Goal: Contribute content

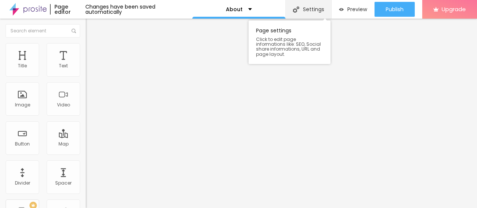
click at [310, 11] on div "Settings" at bounding box center [308, 9] width 46 height 19
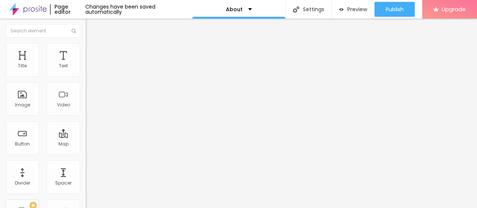
drag, startPoint x: 196, startPoint y: 105, endPoint x: 172, endPoint y: 102, distance: 24.7
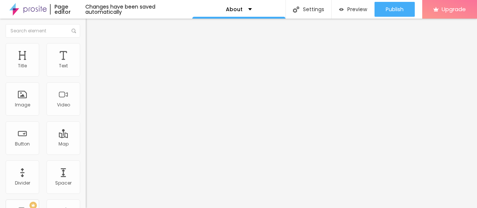
type input "/about"
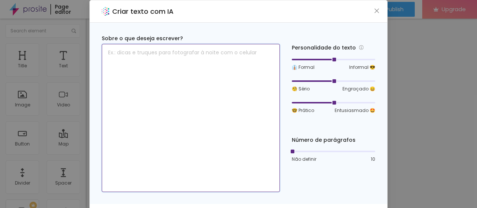
click at [215, 61] on textarea at bounding box center [191, 118] width 178 height 148
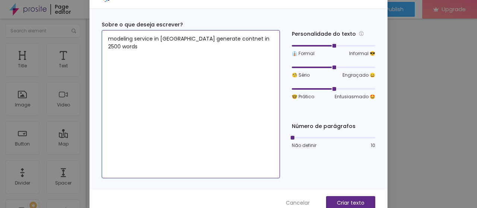
scroll to position [22, 0]
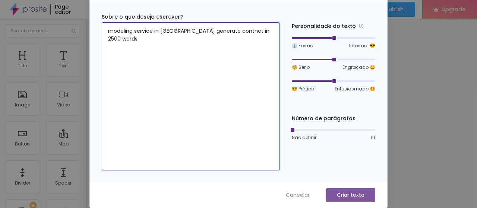
type textarea "modeling service in delhi generate contnet in 2500 words"
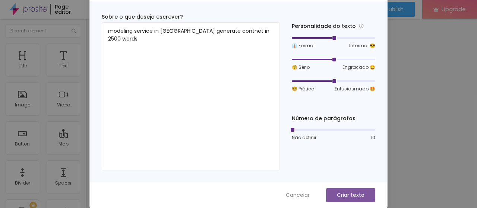
click at [346, 192] on p "Criar texto" at bounding box center [351, 196] width 28 height 8
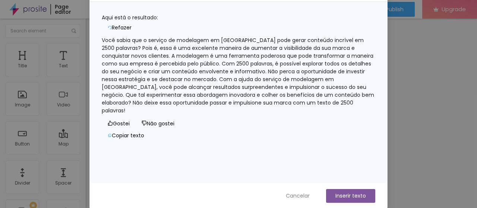
click at [273, 87] on div "Você sabia que o serviço de modelagem em Delhi pode gerar conteúdo incrível em …" at bounding box center [238, 76] width 273 height 78
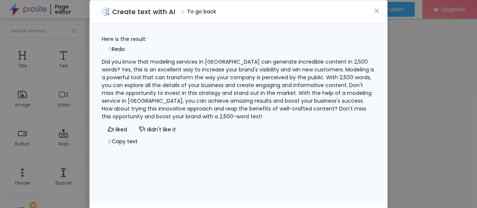
click at [297, 119] on div "Did you know that modeling services in Delhi can generate incredible content in…" at bounding box center [238, 89] width 273 height 63
click at [256, 85] on div "Did you know that modeling services in Delhi can generate incredible content in…" at bounding box center [238, 89] width 273 height 63
click at [373, 10] on span "Close" at bounding box center [377, 11] width 8 height 6
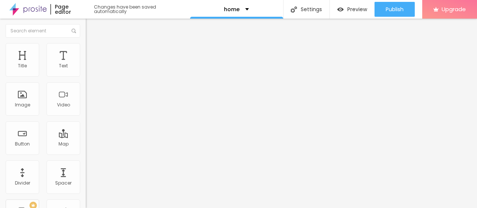
click at [92, 51] on font "Style" at bounding box center [97, 48] width 11 height 6
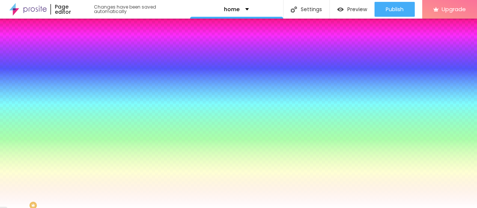
click at [86, 69] on span "Change image" at bounding box center [106, 65] width 40 height 6
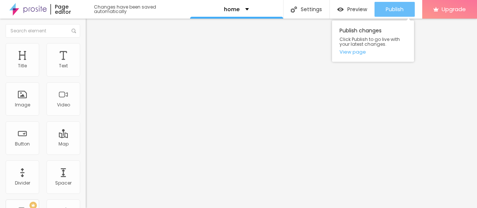
click at [401, 7] on span "Publish" at bounding box center [395, 9] width 18 height 6
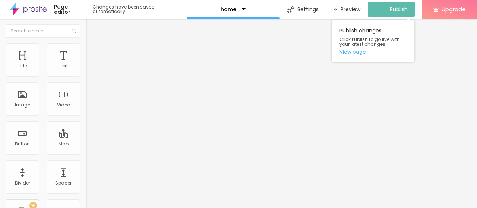
click at [357, 50] on link "View page" at bounding box center [372, 52] width 67 height 5
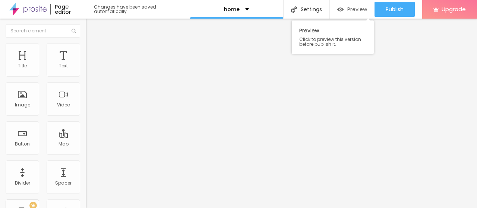
click at [347, 11] on span "Preview" at bounding box center [357, 9] width 20 height 6
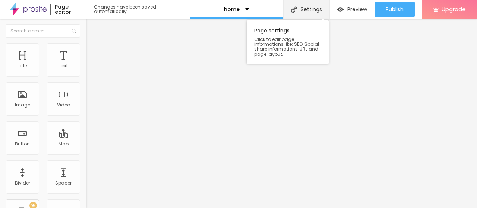
click at [310, 12] on div "Settings" at bounding box center [306, 9] width 47 height 19
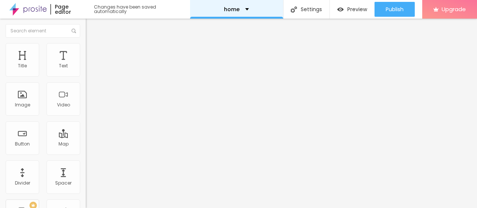
click at [232, 9] on p "home" at bounding box center [232, 9] width 16 height 5
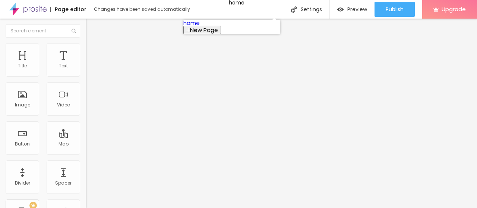
click at [200, 27] on link "home" at bounding box center [191, 23] width 16 height 8
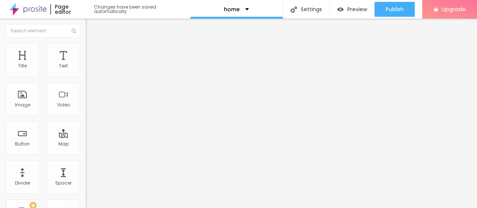
click at [72, 9] on div "Page editor" at bounding box center [68, 9] width 36 height 10
click at [21, 10] on img at bounding box center [27, 9] width 37 height 19
